Goal: Information Seeking & Learning: Understand process/instructions

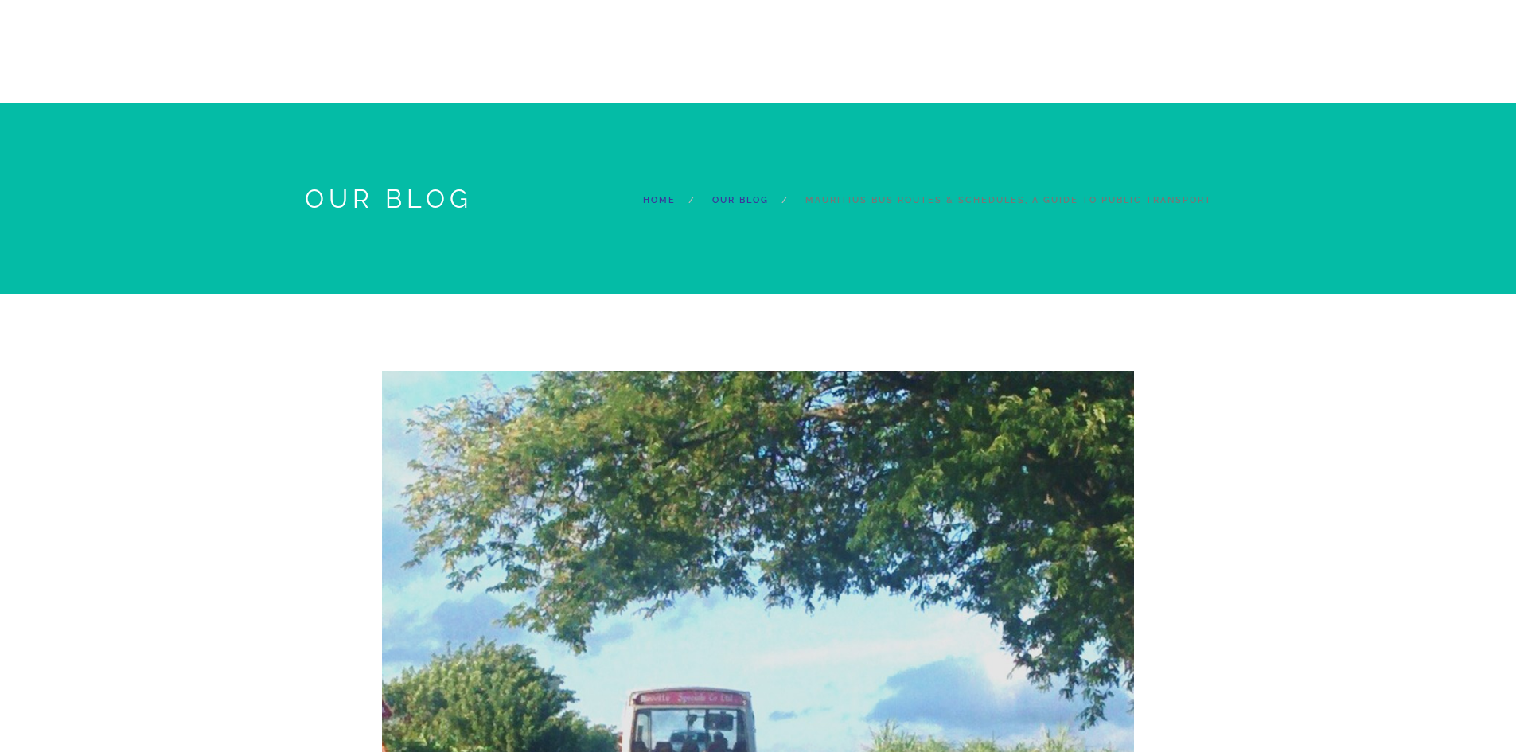
select select "12:30"
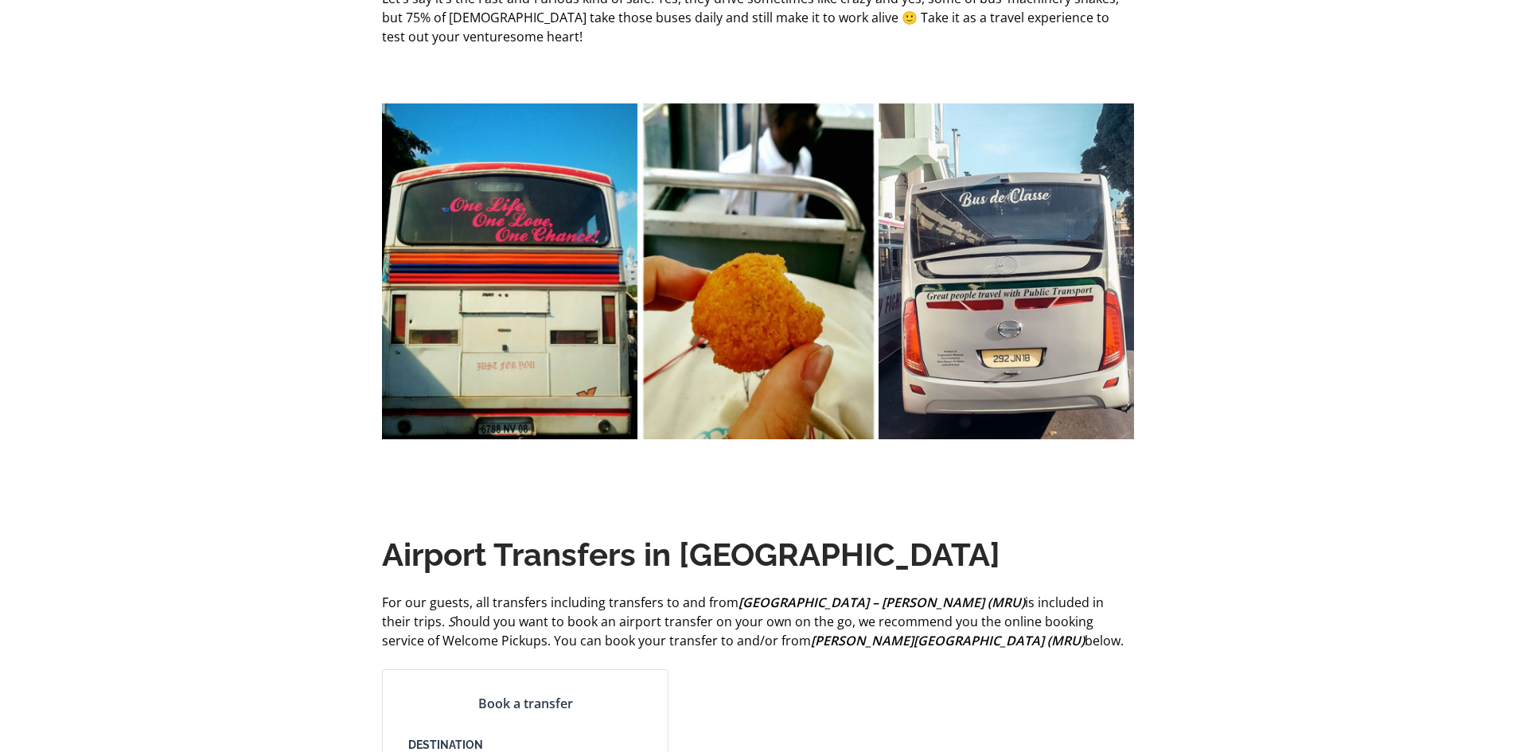
select select "12:30"
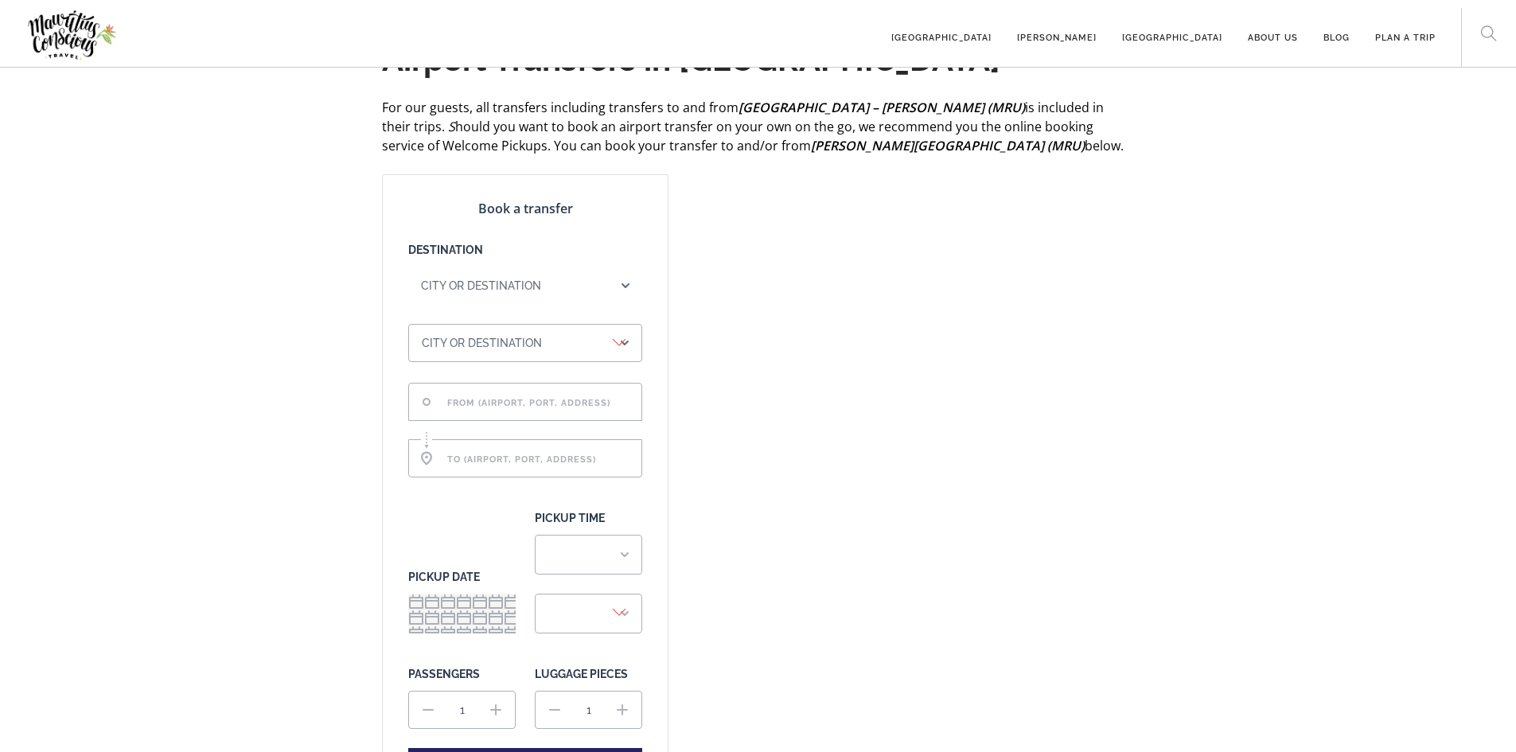
scroll to position [4568, 0]
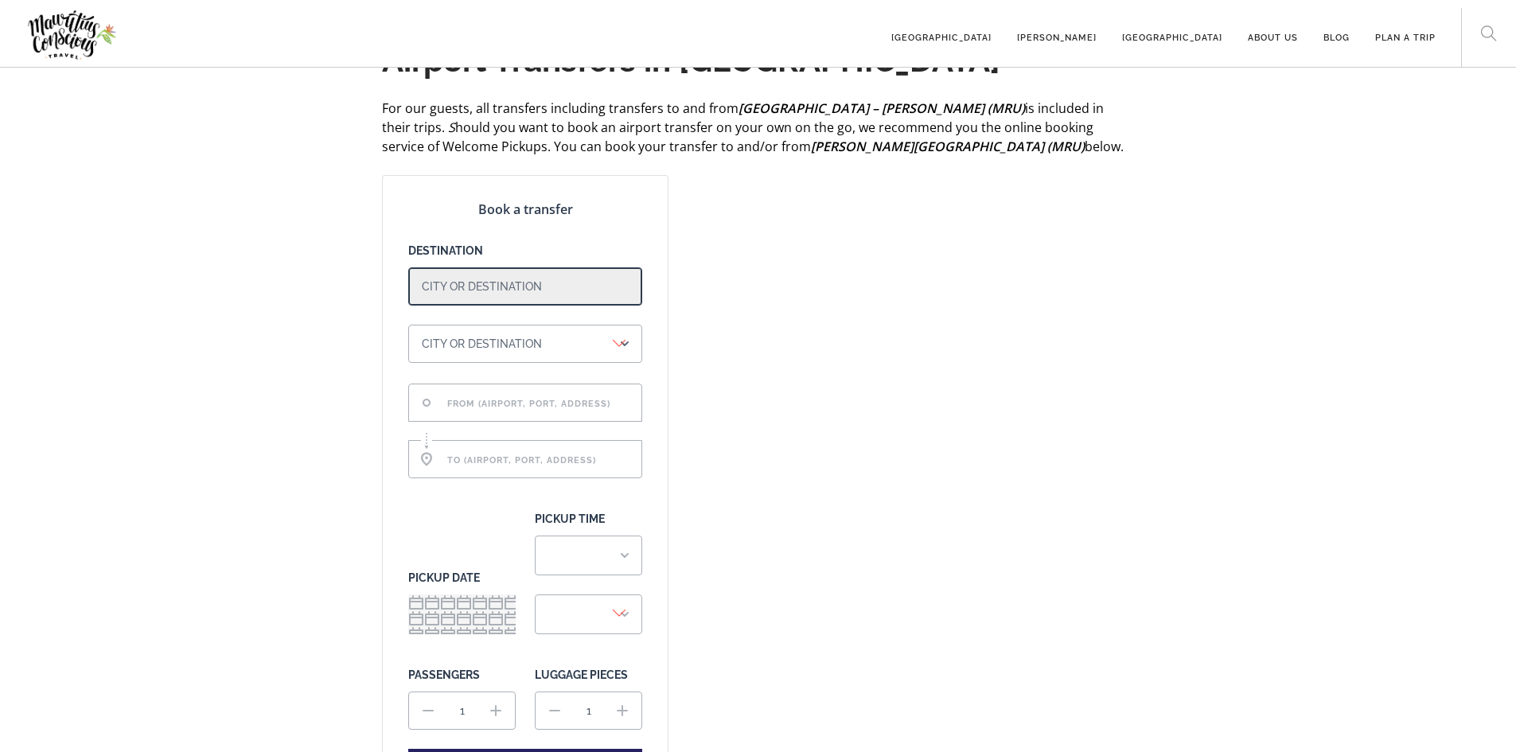
click at [523, 305] on select "City or destination [GEOGRAPHIC_DATA] [GEOGRAPHIC_DATA] [GEOGRAPHIC_DATA] [GEOG…" at bounding box center [525, 286] width 234 height 38
click at [772, 371] on div "Book a transfer Destination City or destination [GEOGRAPHIC_DATA] [GEOGRAPHIC_D…" at bounding box center [758, 495] width 752 height 640
click at [576, 336] on div "City or destination [GEOGRAPHIC_DATA] [GEOGRAPHIC_DATA] [GEOGRAPHIC_DATA] [GEOG…" at bounding box center [525, 315] width 234 height 97
click at [605, 306] on select "City or destination [GEOGRAPHIC_DATA] [GEOGRAPHIC_DATA] [GEOGRAPHIC_DATA] [GEOG…" at bounding box center [525, 286] width 234 height 38
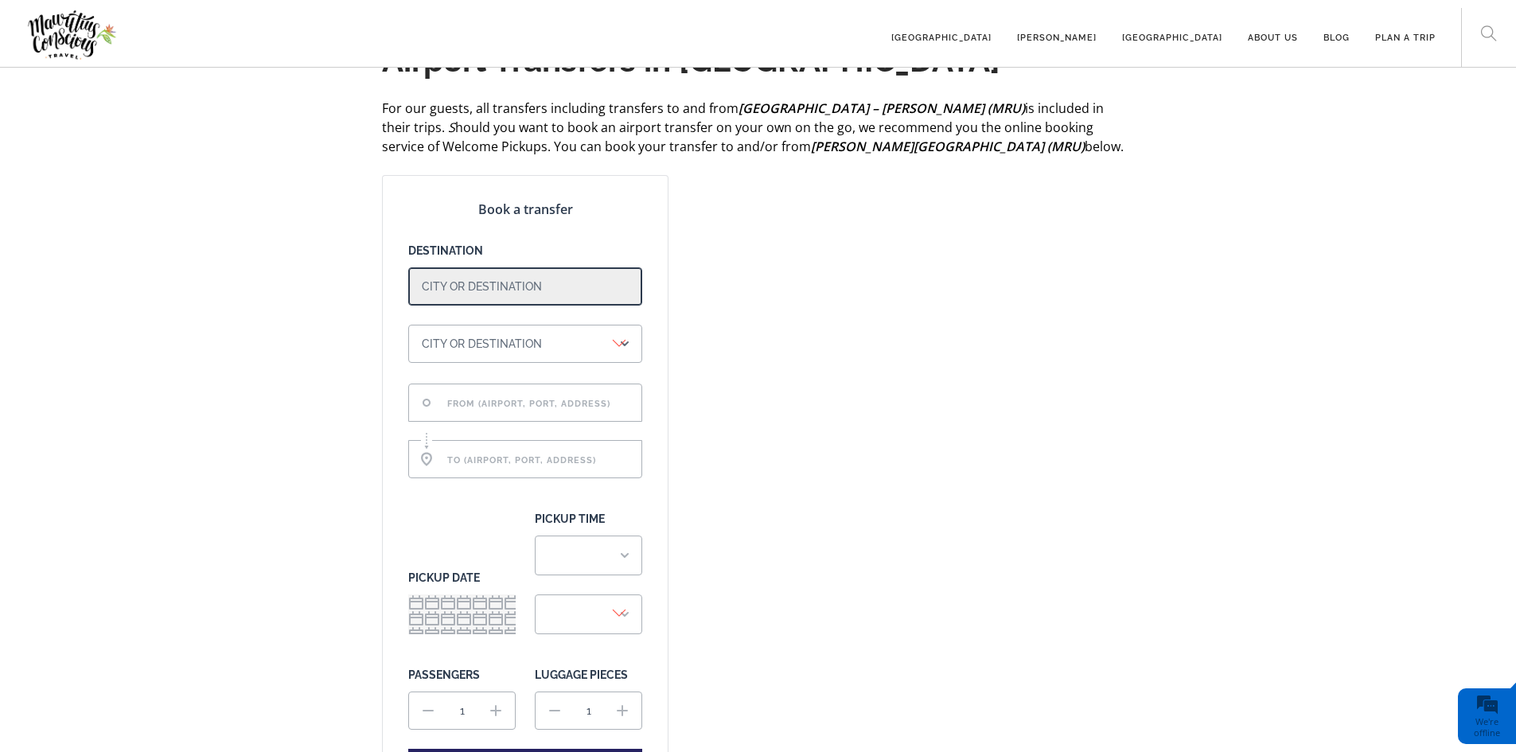
select select "417"
click at [408, 286] on select "City or destination [GEOGRAPHIC_DATA] [GEOGRAPHIC_DATA] [GEOGRAPHIC_DATA] [GEOG…" at bounding box center [525, 286] width 234 height 38
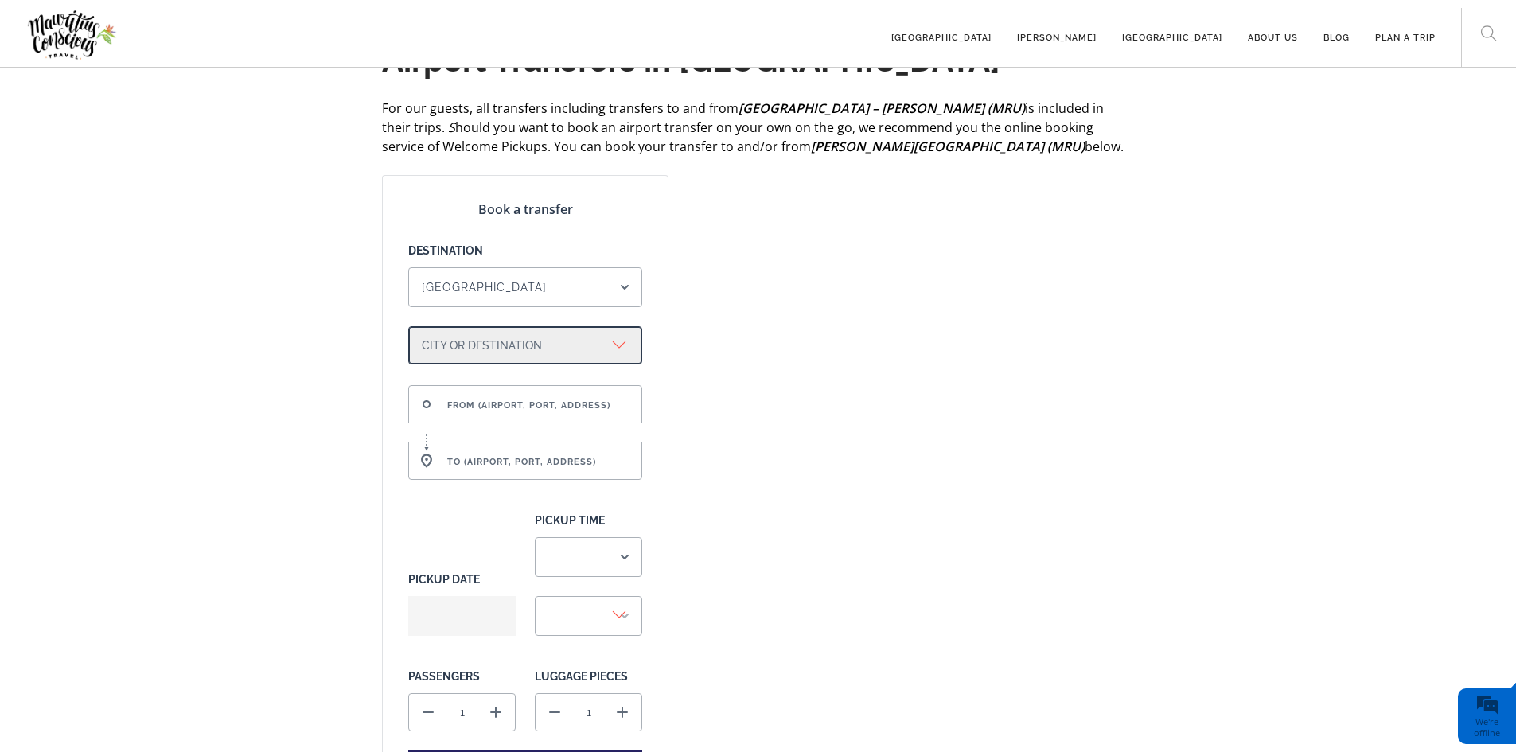
click at [569, 364] on select "City or destination [GEOGRAPHIC_DATA] [GEOGRAPHIC_DATA] [GEOGRAPHIC_DATA] [GEOG…" at bounding box center [525, 345] width 234 height 38
click at [718, 376] on div "Book a transfer Destination City or destination [GEOGRAPHIC_DATA] [GEOGRAPHIC_D…" at bounding box center [758, 495] width 752 height 641
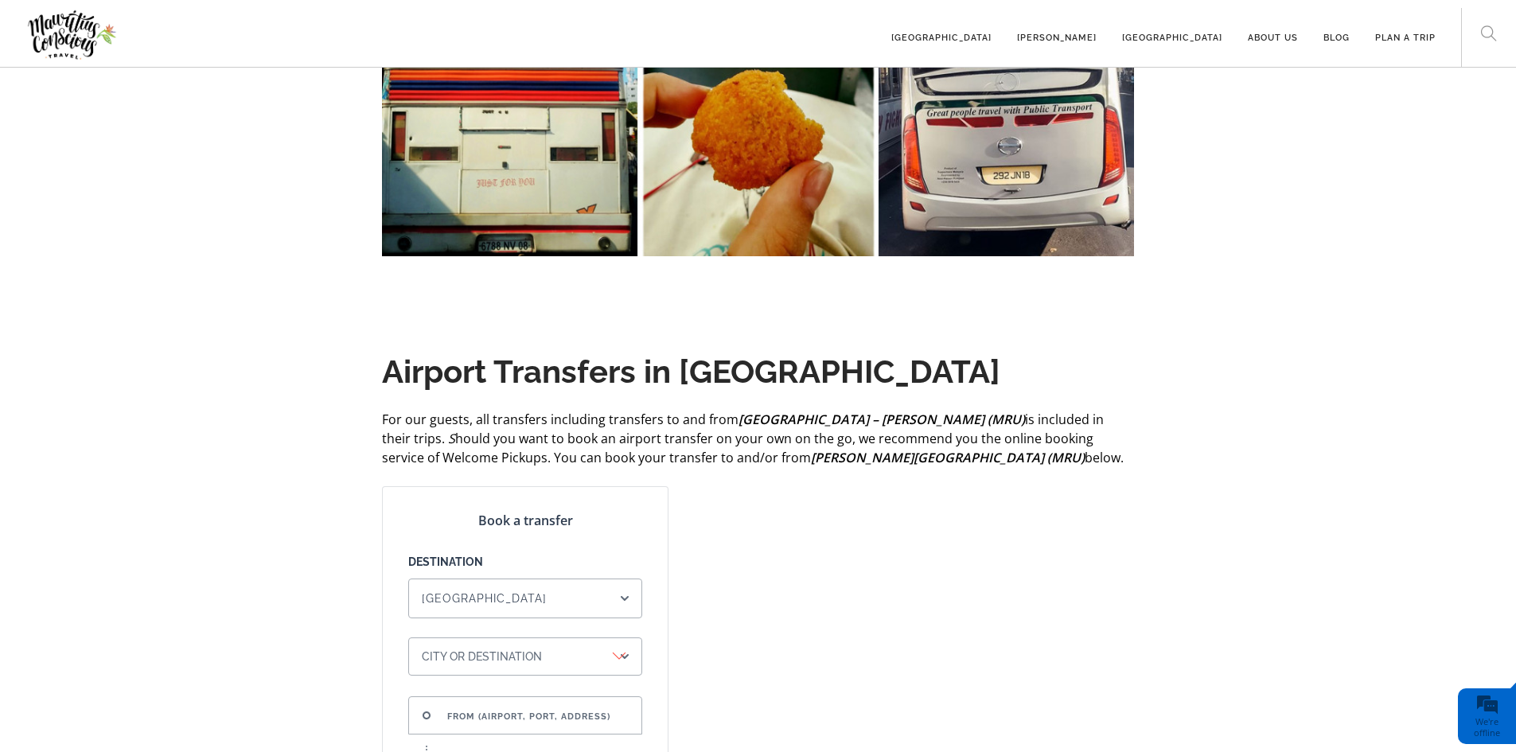
scroll to position [4256, 0]
